Goal: Task Accomplishment & Management: Use online tool/utility

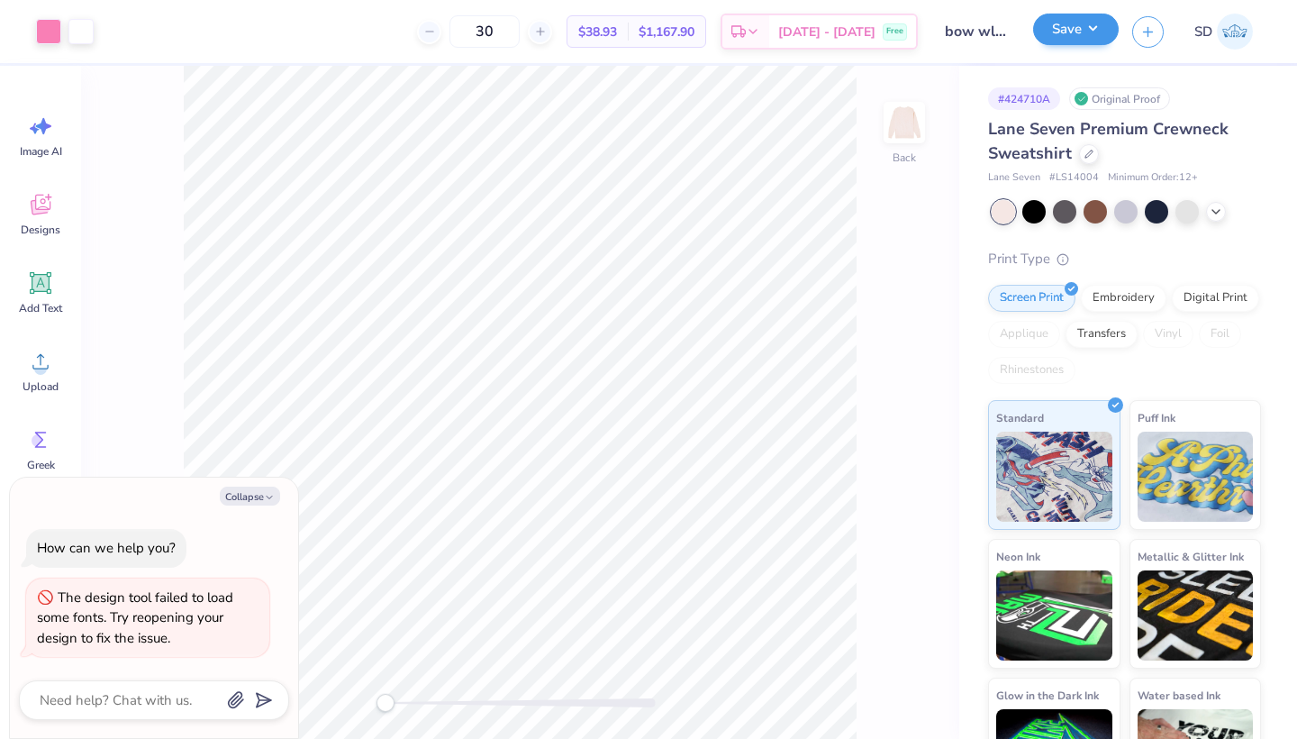
click at [1072, 40] on button "Save" at bounding box center [1076, 30] width 86 height 32
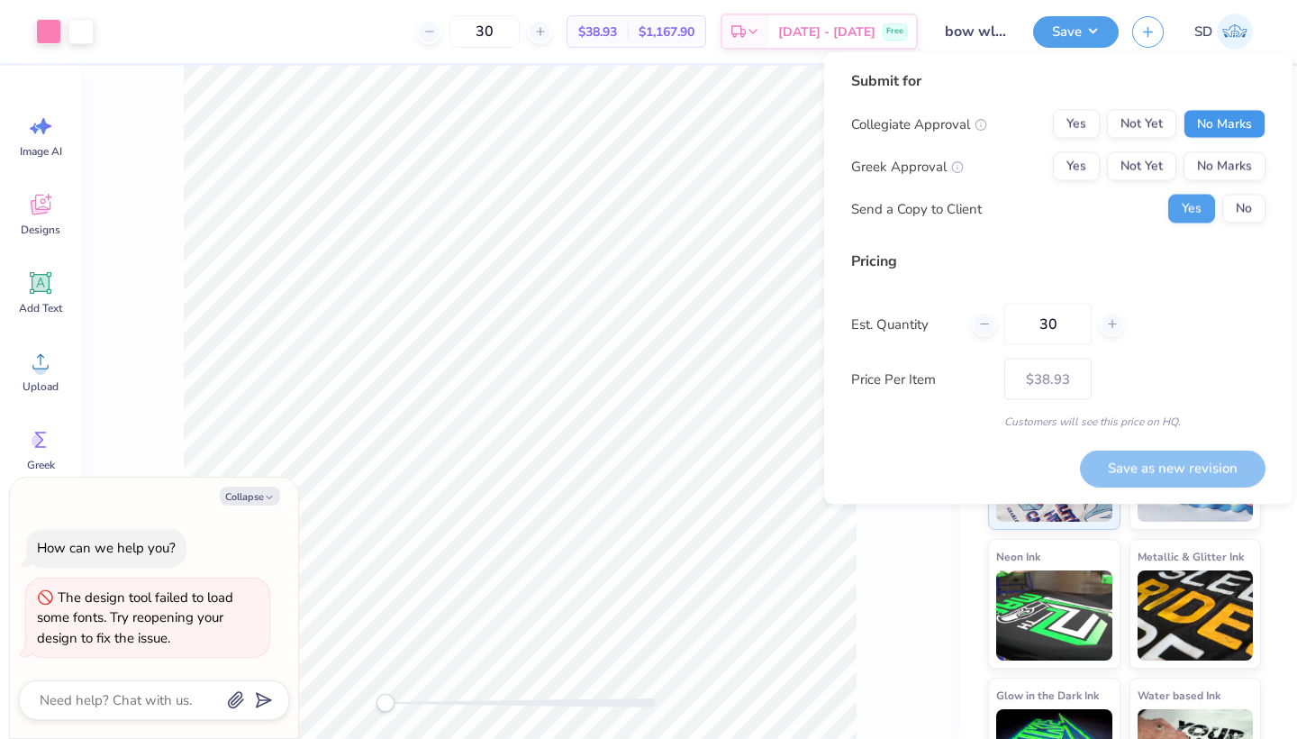
click at [1205, 132] on button "No Marks" at bounding box center [1225, 124] width 82 height 29
click at [1095, 173] on button "Yes" at bounding box center [1076, 166] width 47 height 29
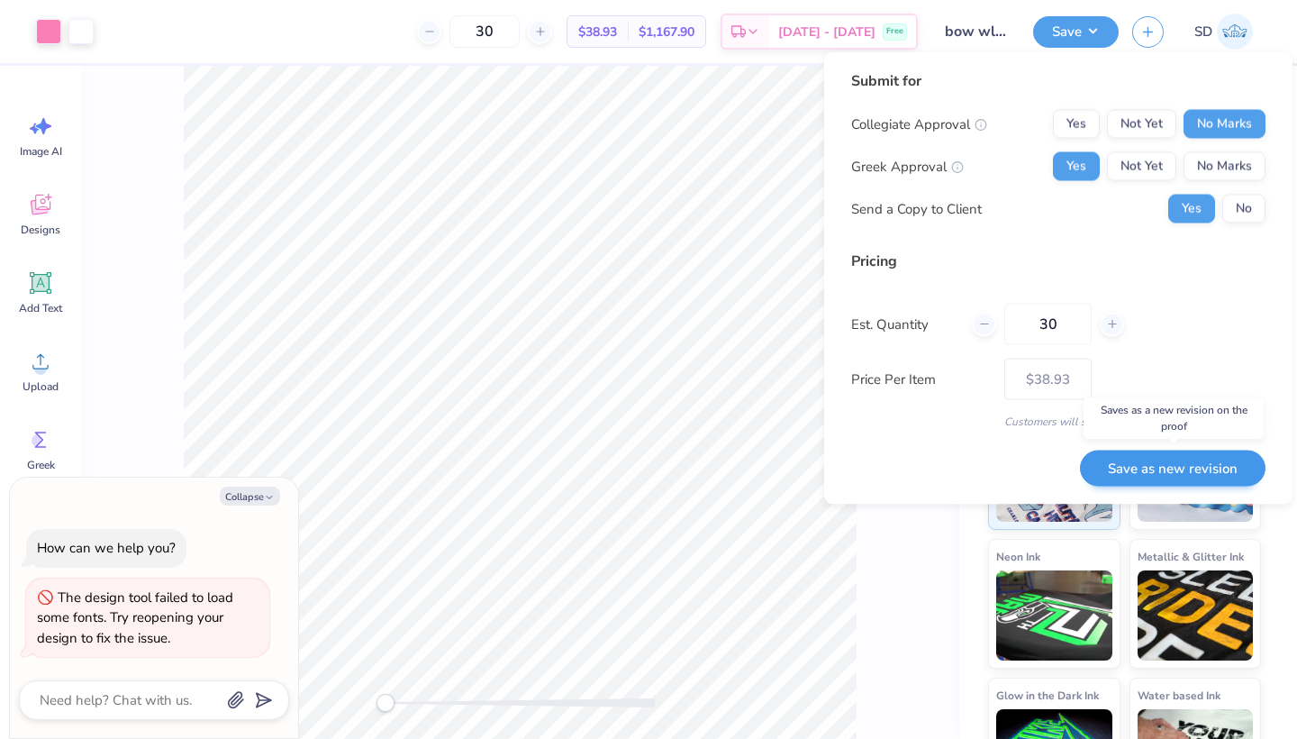
click at [1121, 461] on button "Save as new revision" at bounding box center [1173, 468] width 186 height 37
type textarea "x"
type input "– –"
type textarea "x"
type input "$38.93"
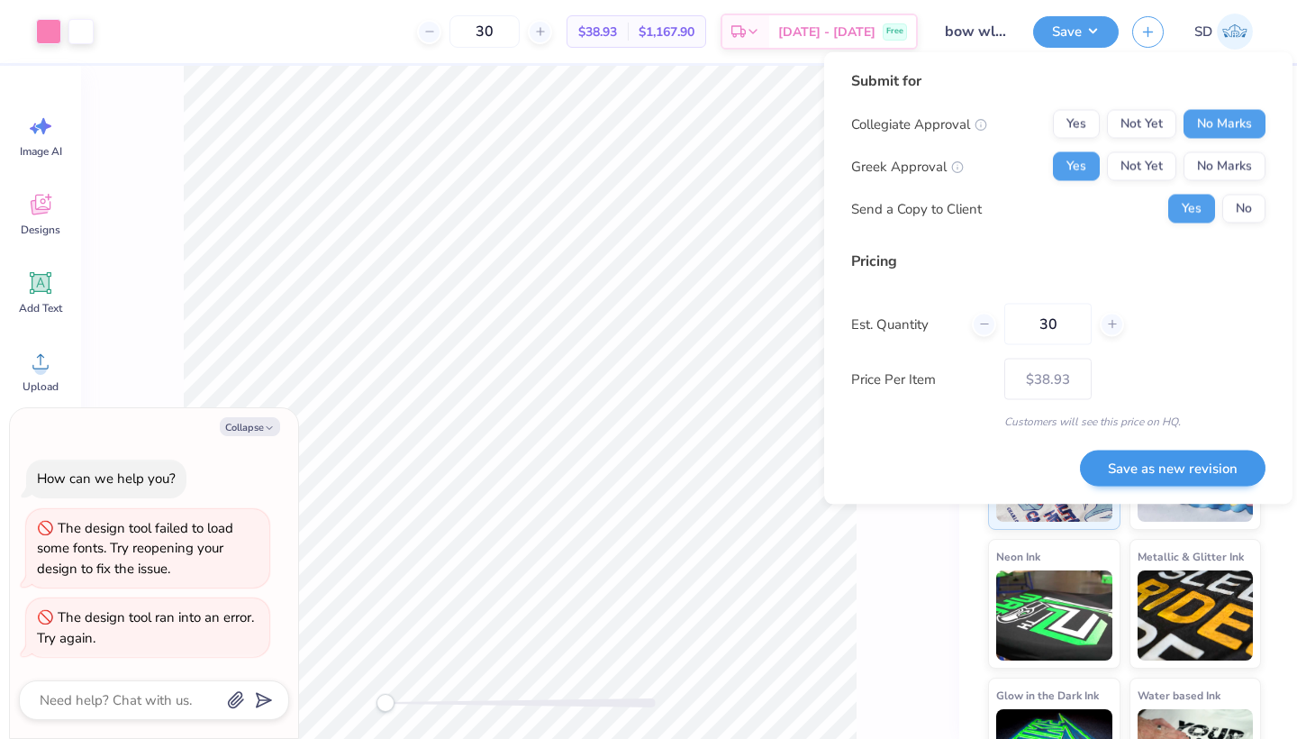
click at [1123, 466] on button "Save as new revision" at bounding box center [1173, 468] width 186 height 37
type textarea "x"
type input "– –"
type textarea "x"
type input "$38.93"
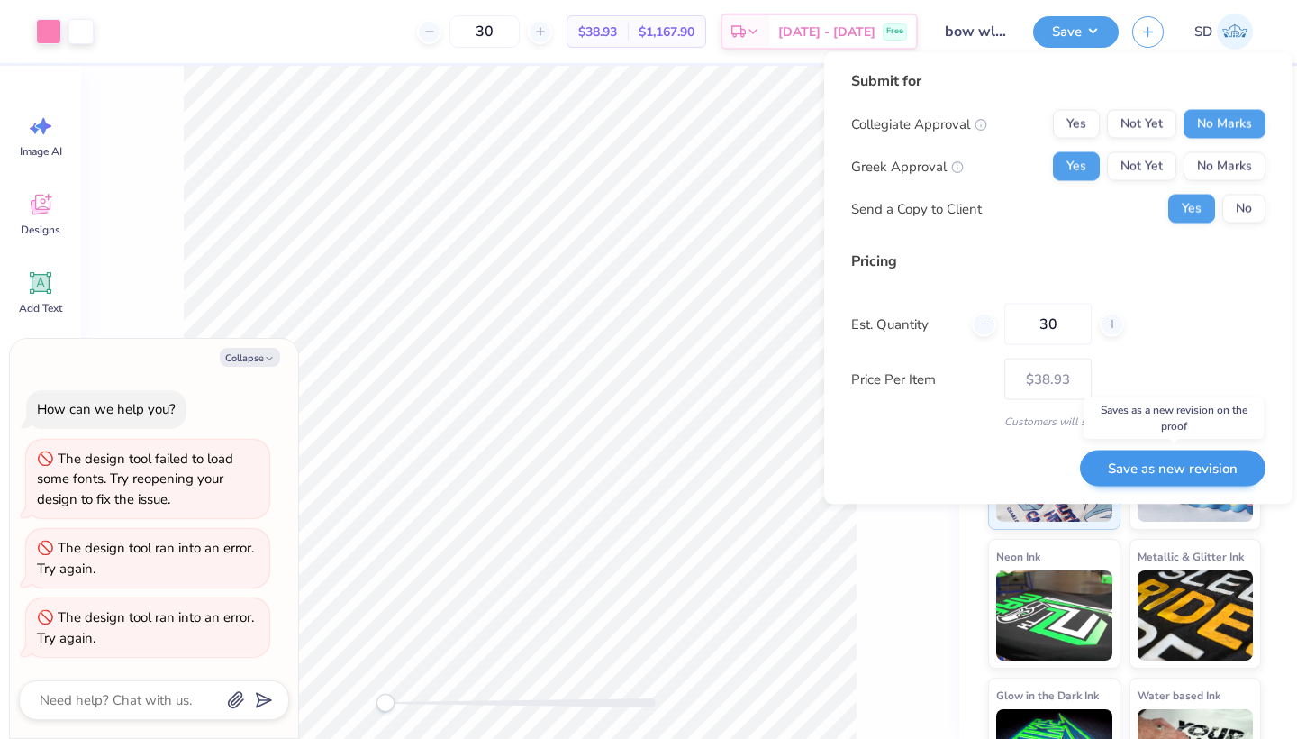
click at [1144, 479] on button "Save as new revision" at bounding box center [1173, 468] width 186 height 37
type textarea "x"
type input "– –"
type textarea "x"
type input "$38.93"
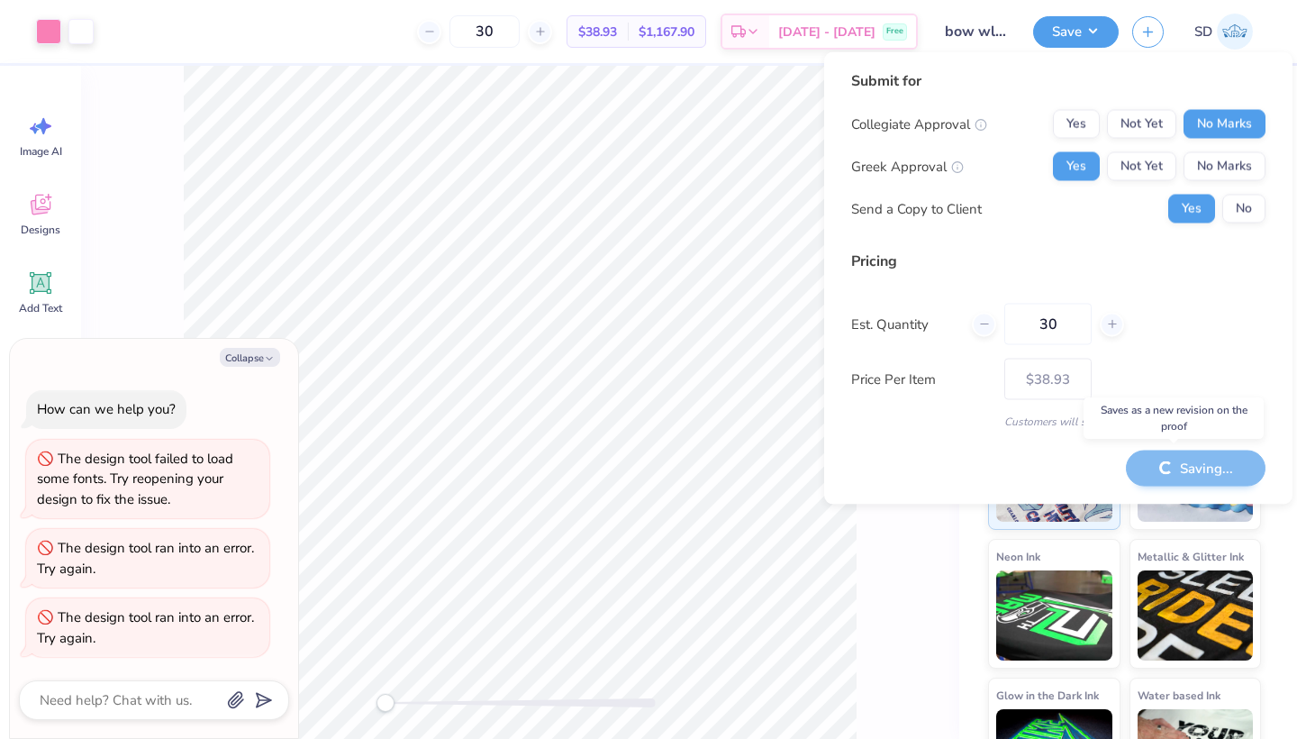
type textarea "x"
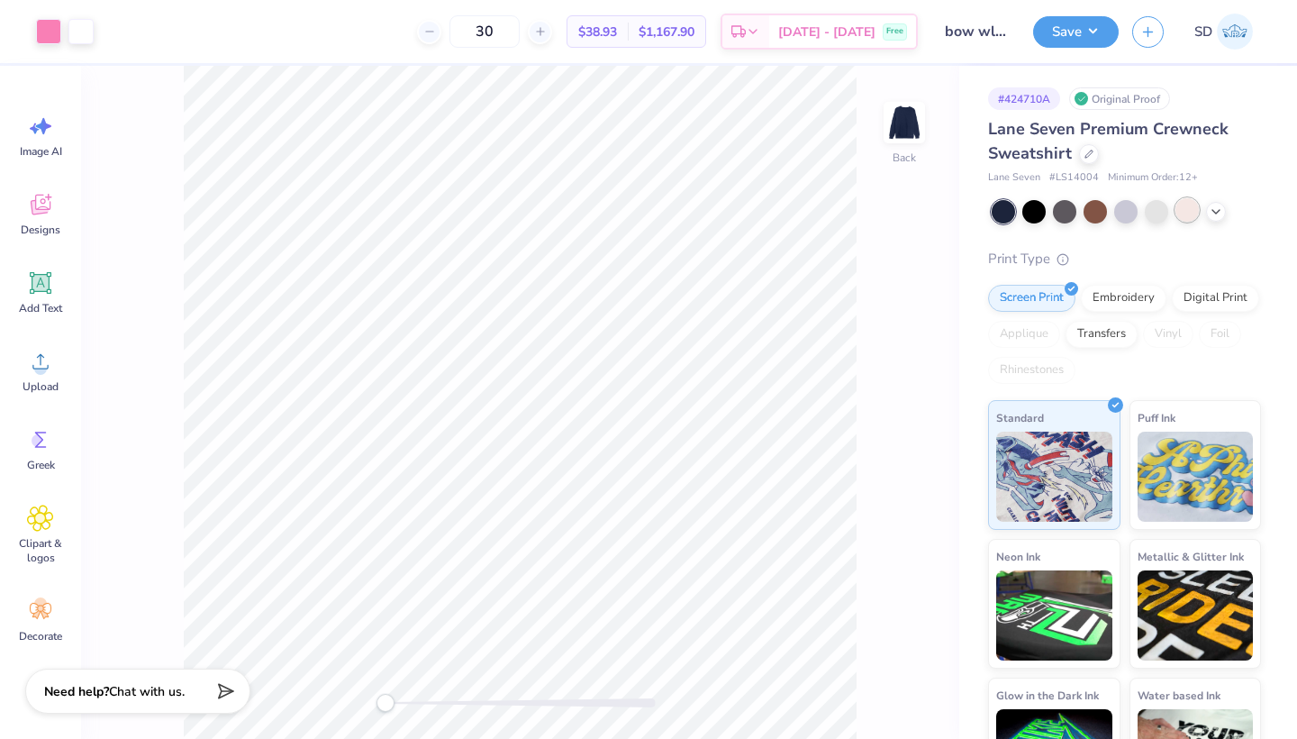
click at [1186, 208] on div at bounding box center [1187, 209] width 23 height 23
click at [1089, 22] on button "Save" at bounding box center [1076, 30] width 86 height 32
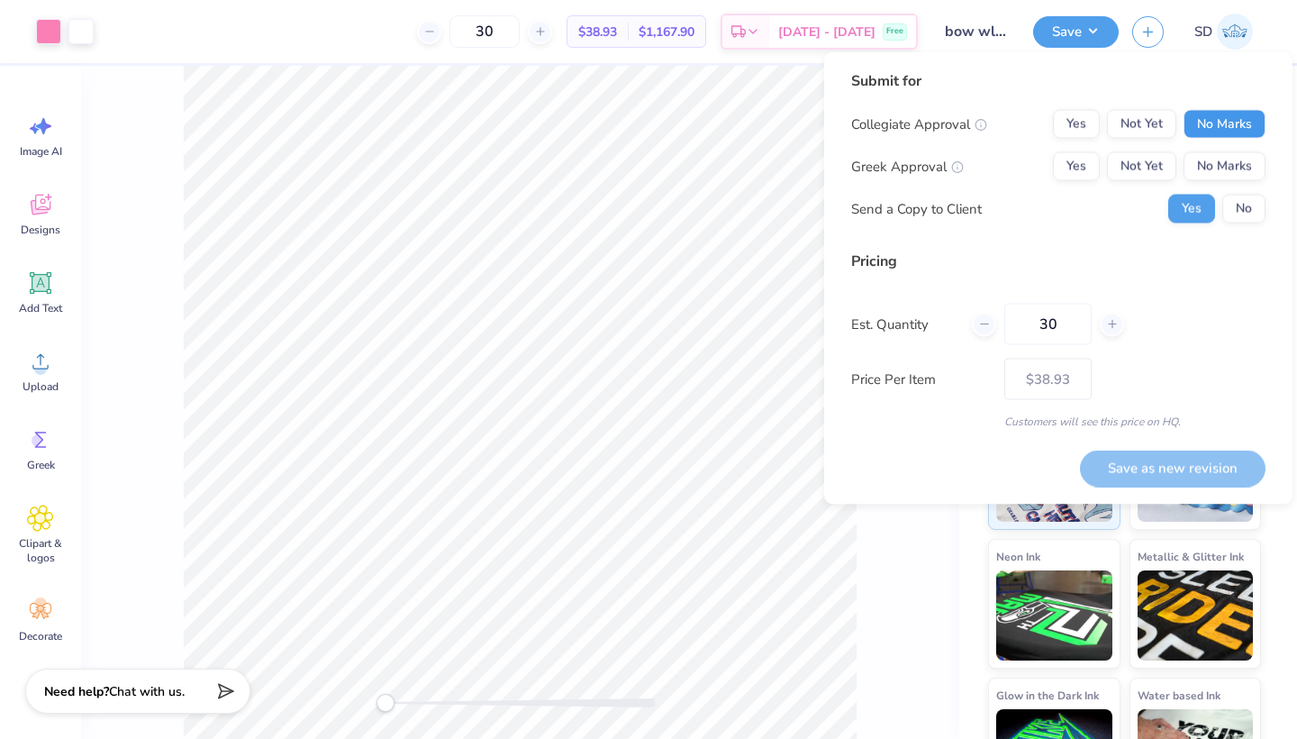
click at [1205, 121] on button "No Marks" at bounding box center [1225, 124] width 82 height 29
click at [1076, 154] on button "Yes" at bounding box center [1076, 166] width 47 height 29
click at [1177, 465] on button "Save as new revision" at bounding box center [1173, 468] width 186 height 37
type input "$38.93"
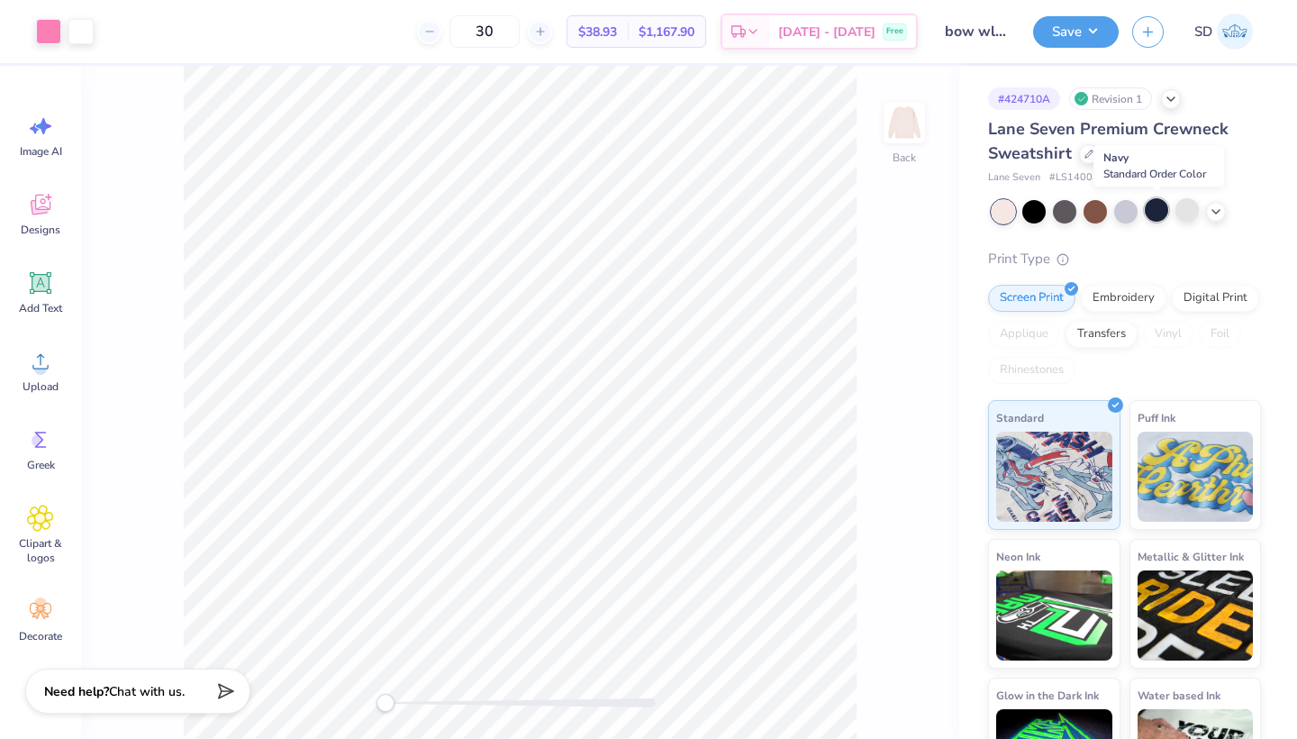
click at [1160, 214] on div at bounding box center [1156, 209] width 23 height 23
click at [1040, 214] on div at bounding box center [1034, 209] width 23 height 23
click at [1081, 49] on div "Save SD" at bounding box center [1165, 31] width 264 height 63
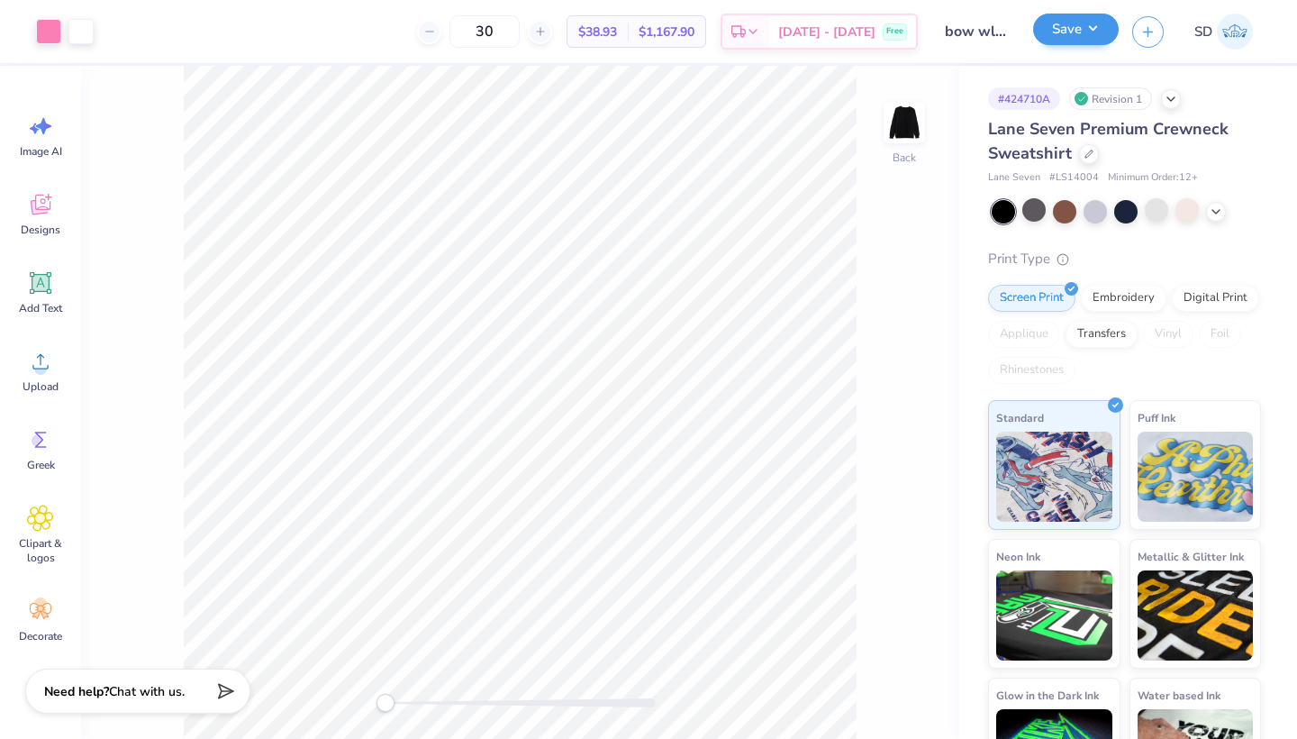
click at [1071, 44] on button "Save" at bounding box center [1076, 30] width 86 height 32
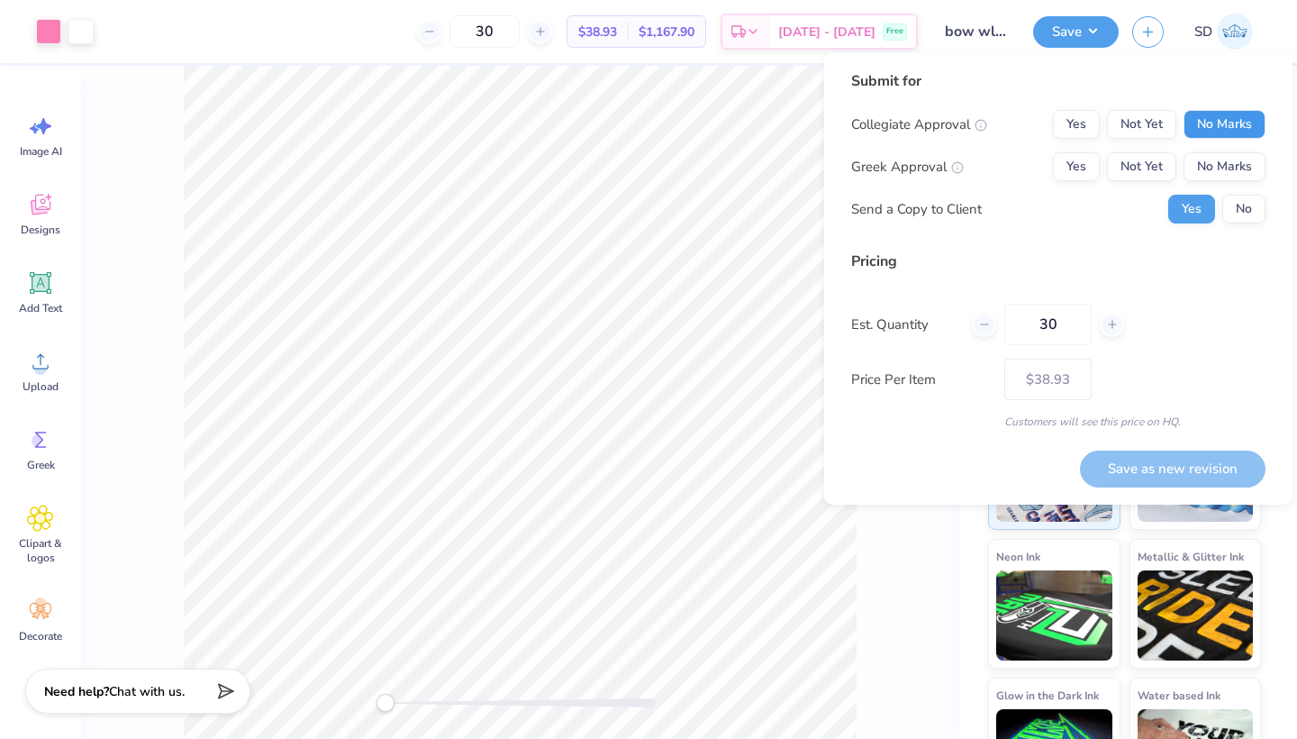
click at [1190, 119] on button "No Marks" at bounding box center [1225, 124] width 82 height 29
click at [1077, 178] on button "Yes" at bounding box center [1076, 166] width 47 height 29
click at [1181, 458] on button "Save as new revision" at bounding box center [1173, 468] width 186 height 37
type input "$38.93"
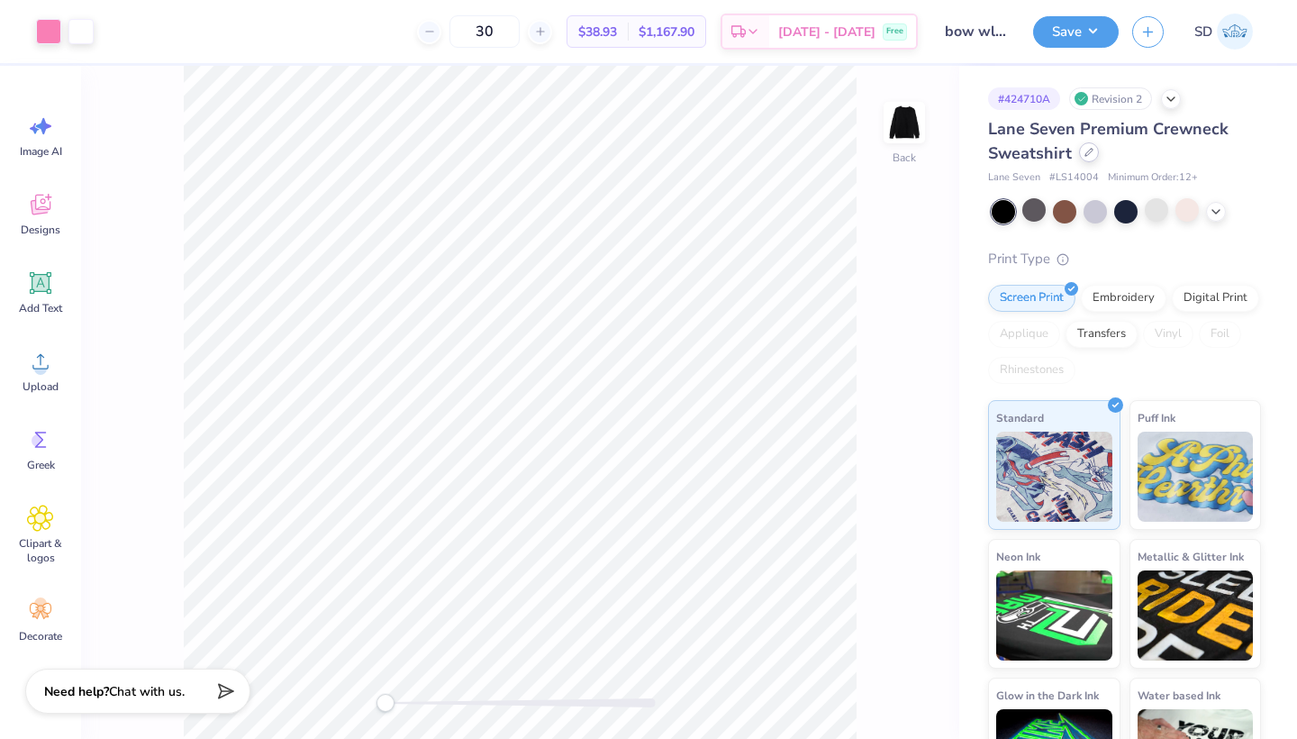
click at [1085, 158] on div at bounding box center [1089, 152] width 20 height 20
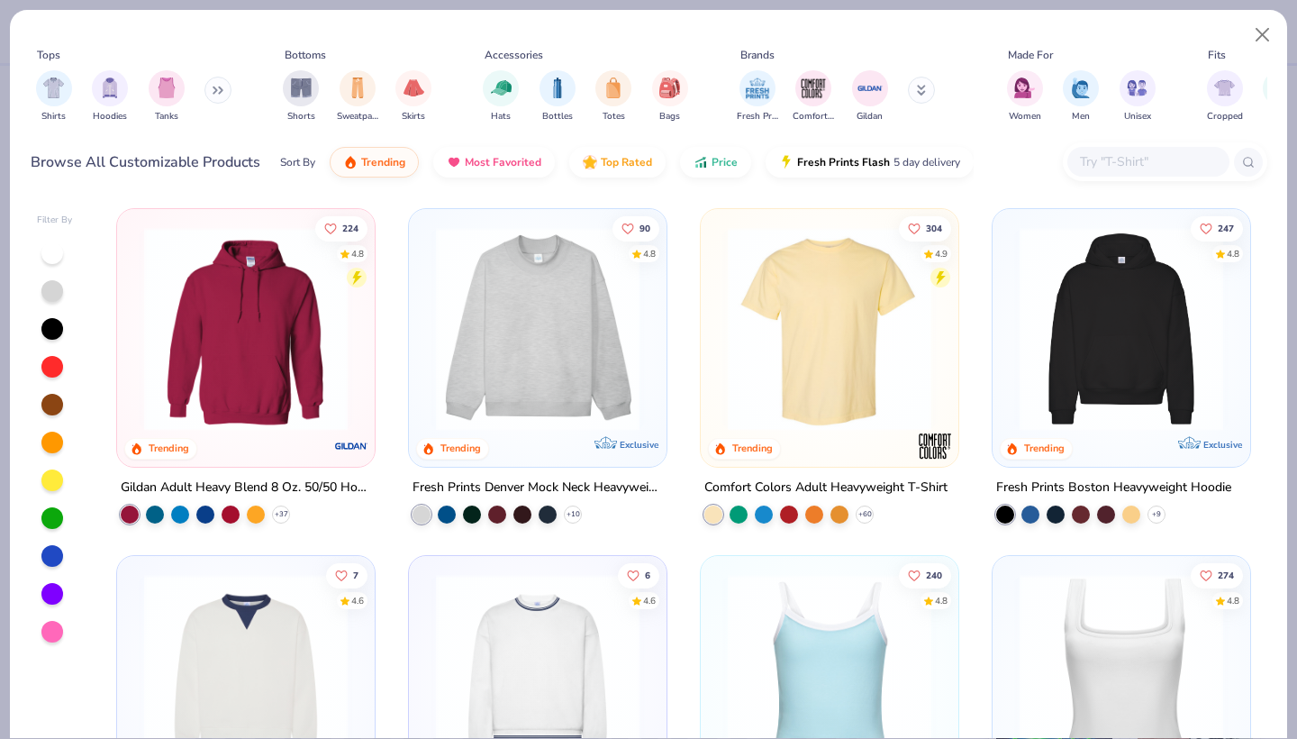
click at [1107, 164] on input "text" at bounding box center [1147, 161] width 139 height 21
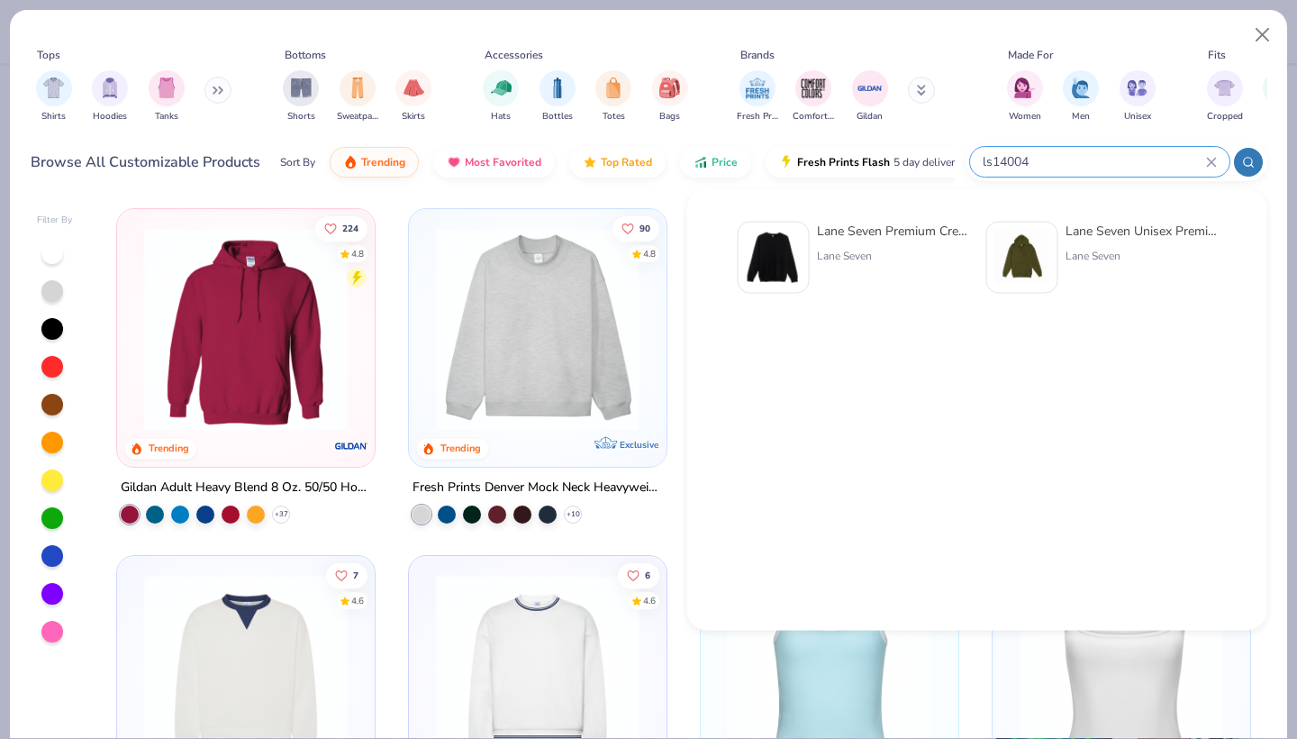
type input "ls14004"
click at [892, 238] on div "Lane Seven Premium Crewneck Sweatshirt" at bounding box center [892, 231] width 151 height 19
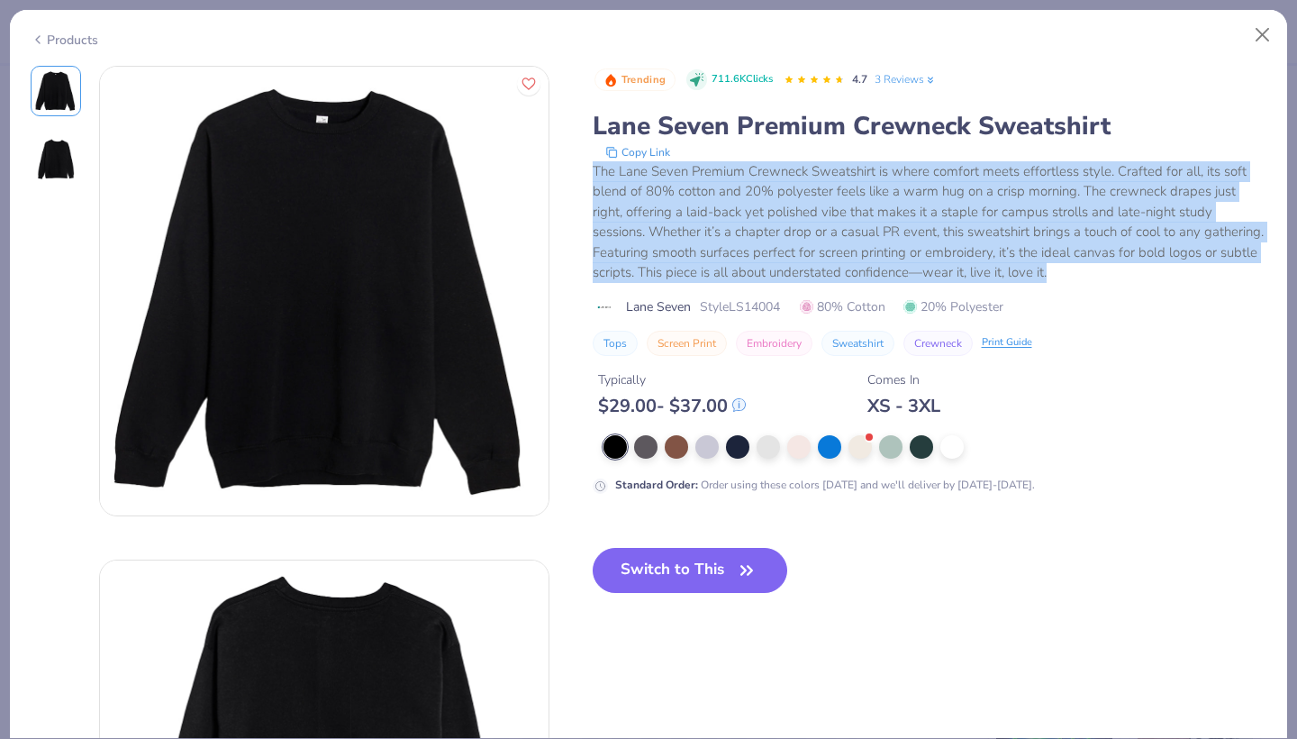
drag, startPoint x: 591, startPoint y: 168, endPoint x: 1060, endPoint y: 268, distance: 479.9
click at [1060, 268] on div "Trending 711.6K Clicks 4.7 3 Reviews Lane Seven Premium Crewneck Sweatshirt Cop…" at bounding box center [649, 538] width 1237 height 944
copy div "The Lane Seven Premium Crewneck Sweatshirt is where comfort meets effortless st…"
click at [1268, 51] on button "Close" at bounding box center [1263, 35] width 34 height 34
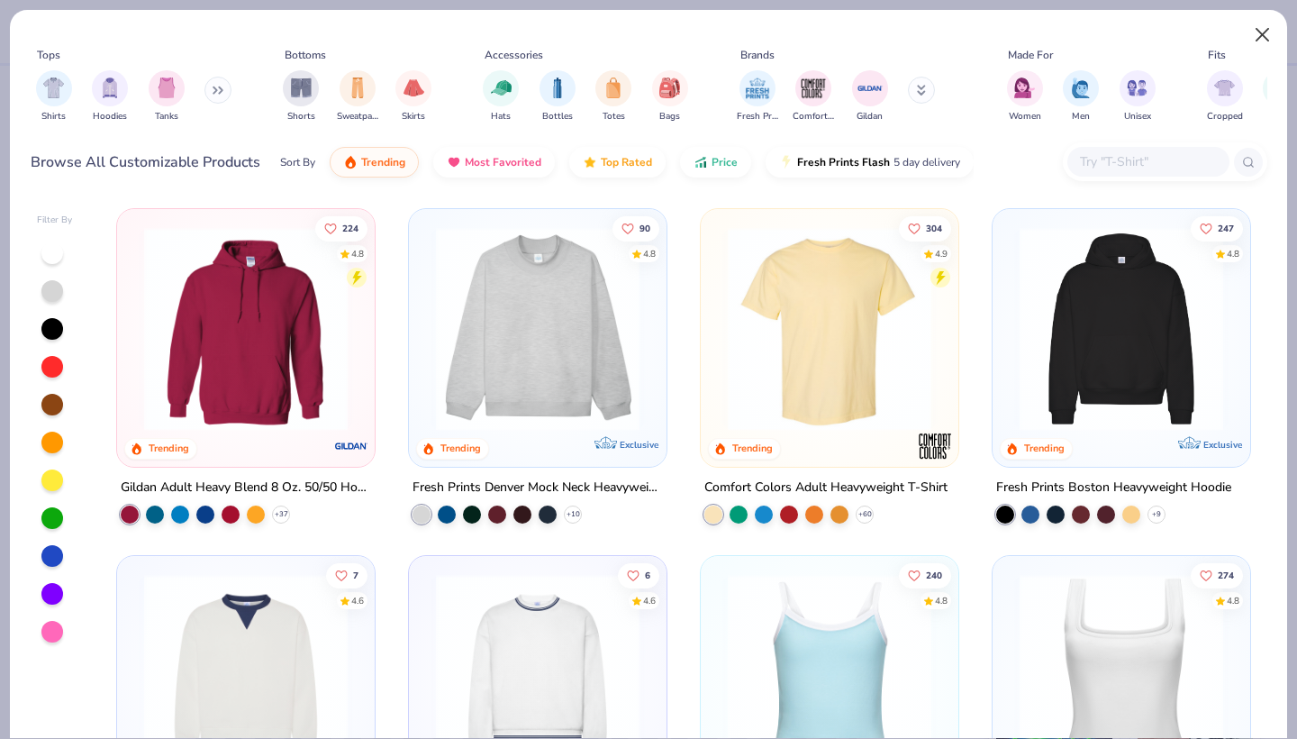
click at [1263, 32] on button "Close" at bounding box center [1263, 35] width 34 height 34
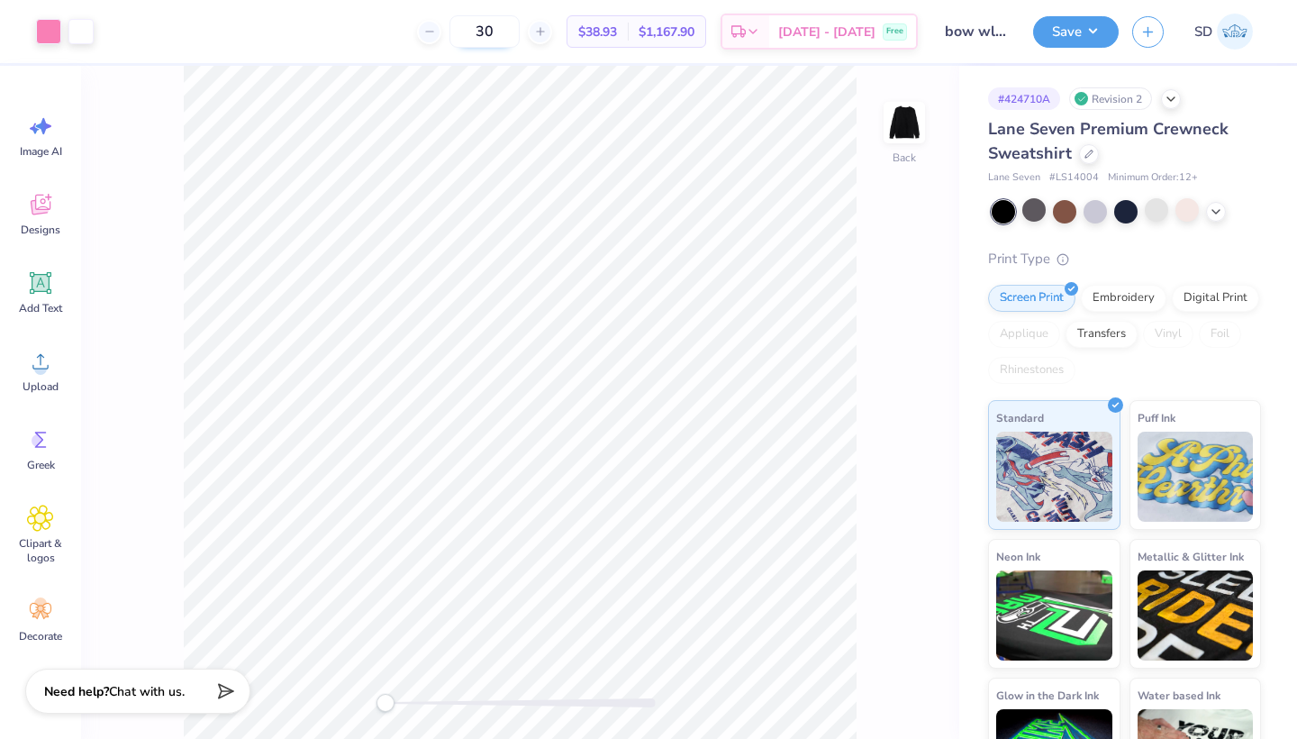
click at [481, 26] on input "30" at bounding box center [485, 31] width 70 height 32
type input "1"
type input "2"
type input "3"
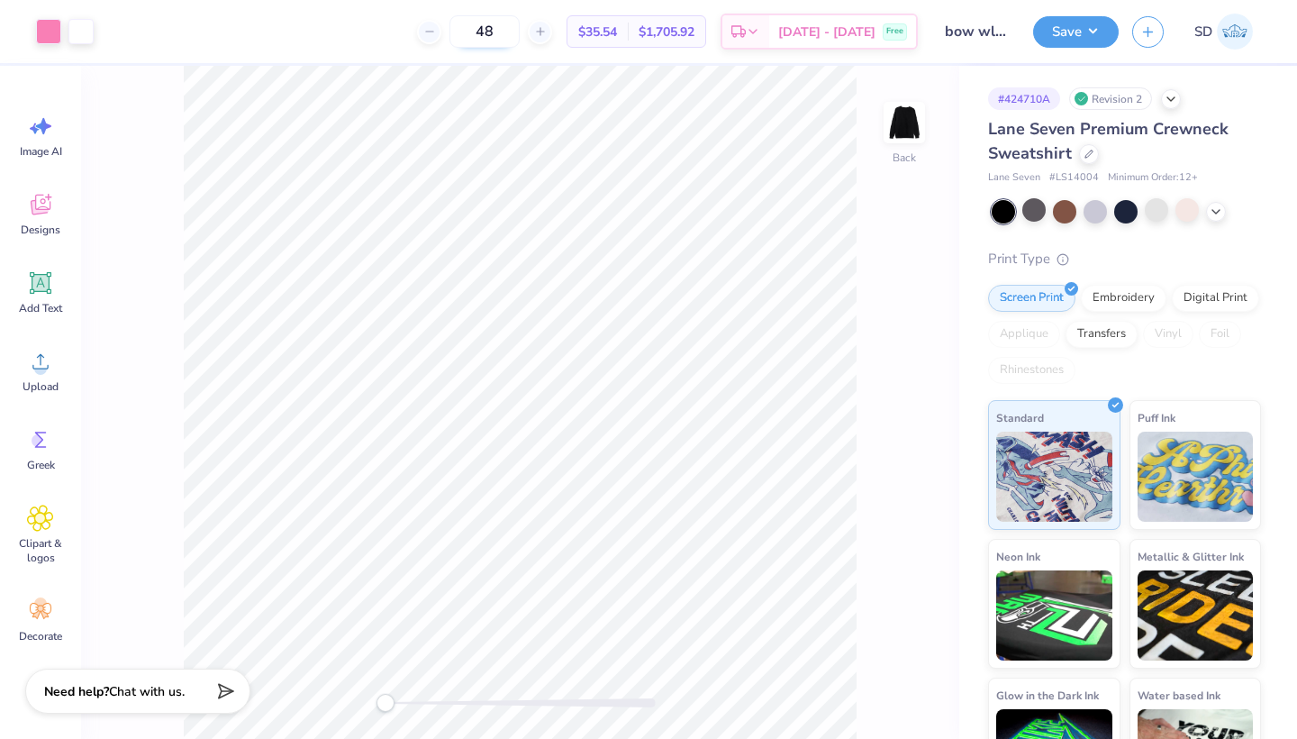
click at [510, 32] on input "48" at bounding box center [485, 31] width 70 height 32
type input "60"
